Goal: Transaction & Acquisition: Purchase product/service

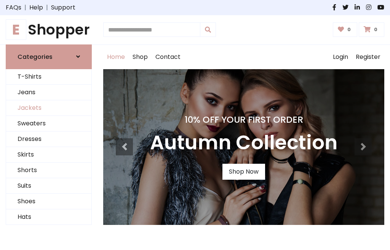
click at [49, 108] on link "Jackets" at bounding box center [48, 108] width 85 height 16
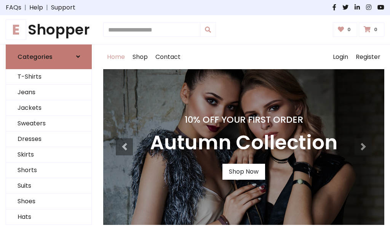
click at [49, 57] on h6 "Categories" at bounding box center [35, 56] width 35 height 7
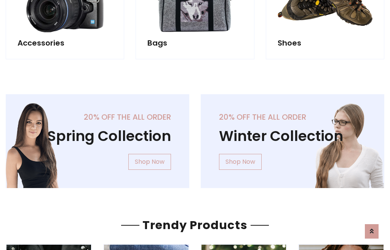
scroll to position [711, 0]
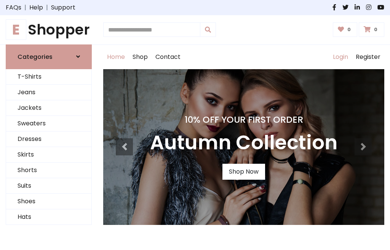
click at [340, 57] on link "Login" at bounding box center [340, 57] width 23 height 24
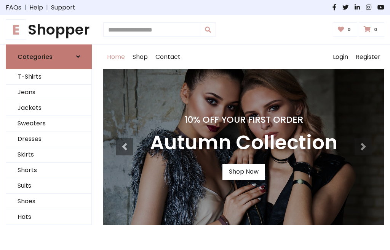
click at [78, 57] on icon at bounding box center [78, 57] width 4 height 6
